Goal: Task Accomplishment & Management: Use online tool/utility

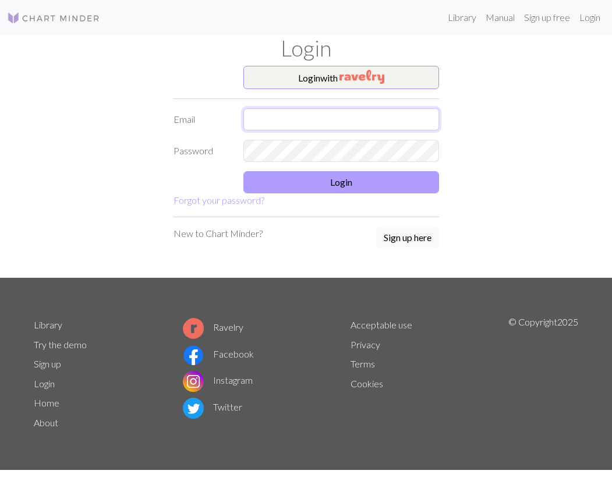
type input "[EMAIL_ADDRESS][DOMAIN_NAME]"
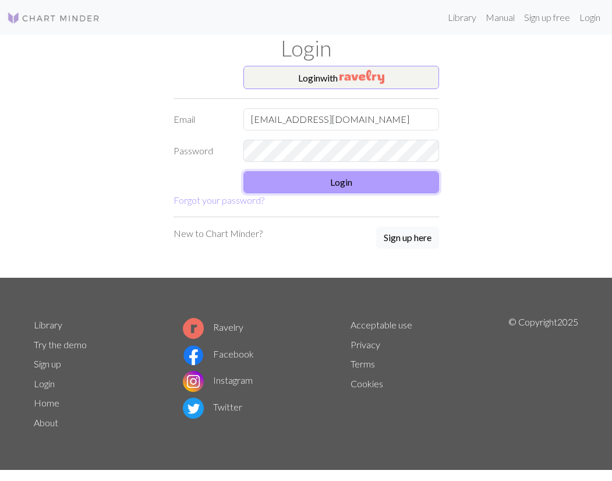
click at [354, 179] on button "Login" at bounding box center [342, 182] width 196 height 22
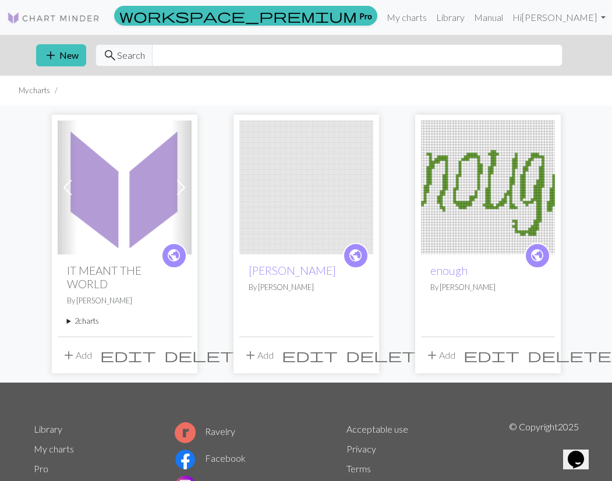
scroll to position [46, 0]
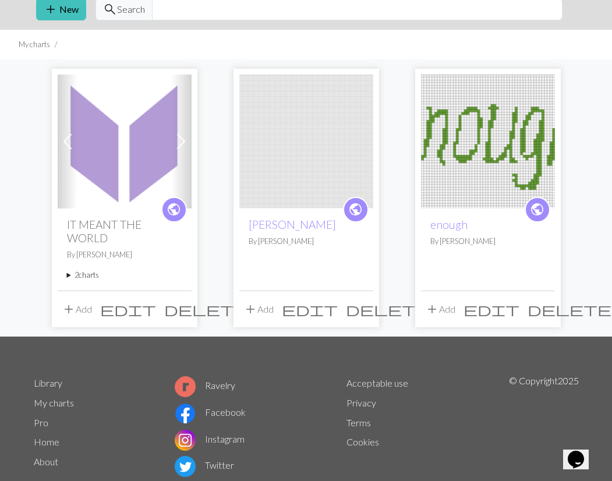
click at [90, 278] on summary "2 charts" at bounding box center [124, 275] width 115 height 11
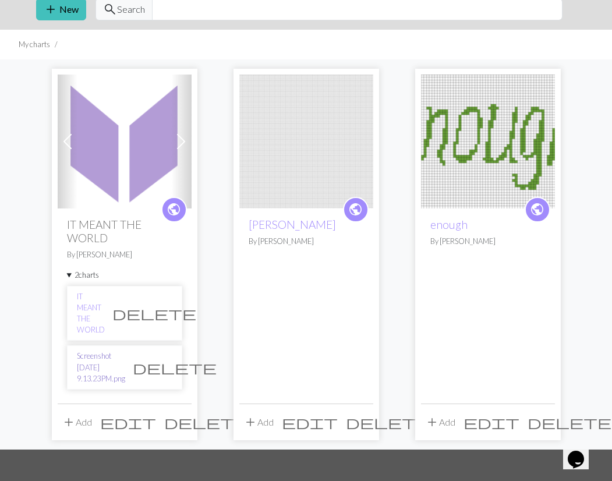
click at [121, 351] on link "Screenshot [DATE] 9.13.23 PM.png" at bounding box center [101, 368] width 48 height 34
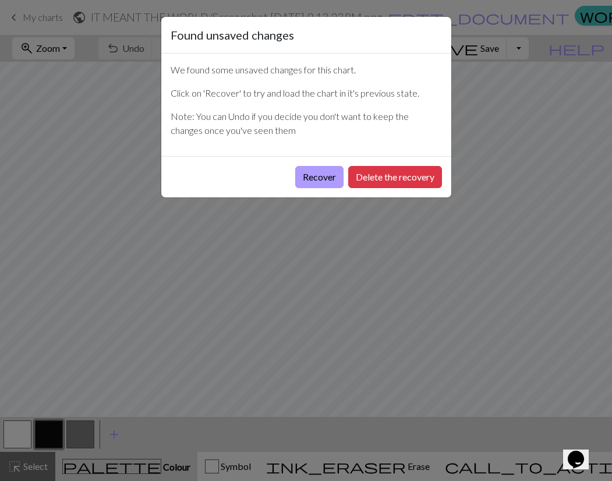
click at [330, 172] on button "Recover" at bounding box center [319, 177] width 48 height 22
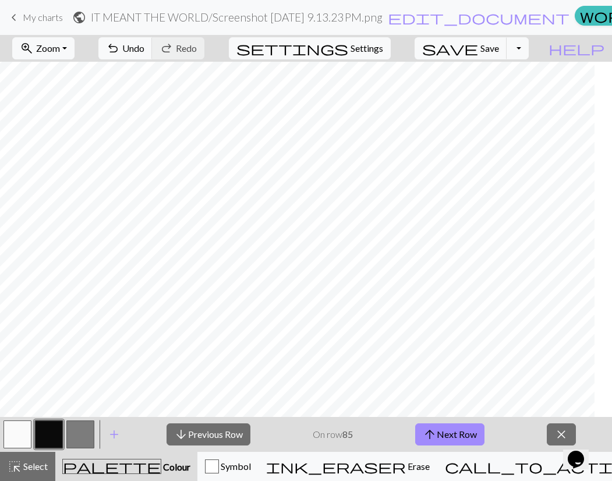
scroll to position [2429, 98]
click at [474, 429] on button "arrow_upward Next Row" at bounding box center [449, 435] width 69 height 22
